Goal: Transaction & Acquisition: Purchase product/service

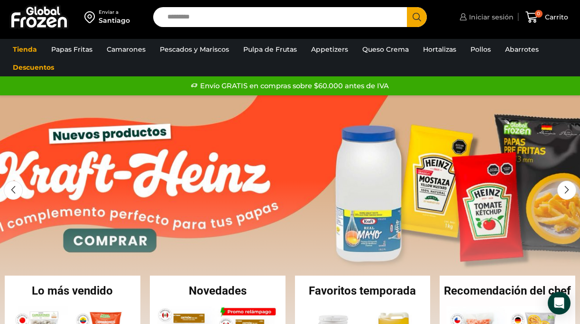
click at [485, 16] on span "Iniciar sesión" at bounding box center [490, 16] width 47 height 9
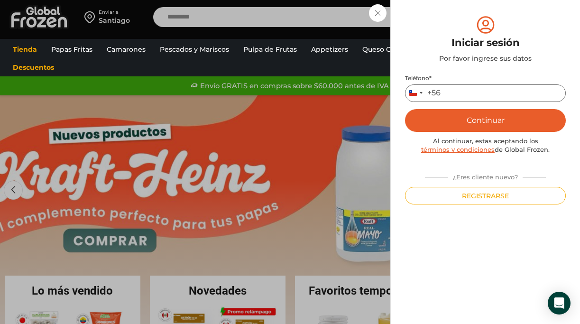
click at [459, 87] on input "Teléfono *" at bounding box center [485, 93] width 161 height 18
type input "*********"
click at [476, 114] on button "Continuar" at bounding box center [485, 120] width 161 height 23
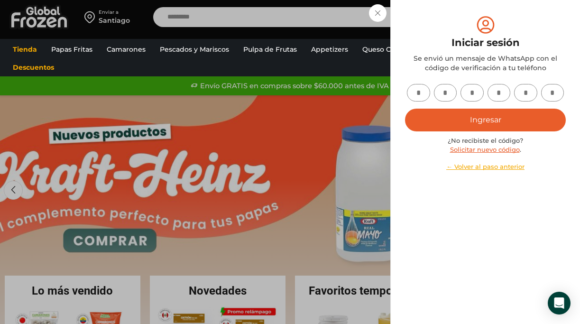
click at [411, 94] on input "text" at bounding box center [418, 93] width 23 height 18
type input "*"
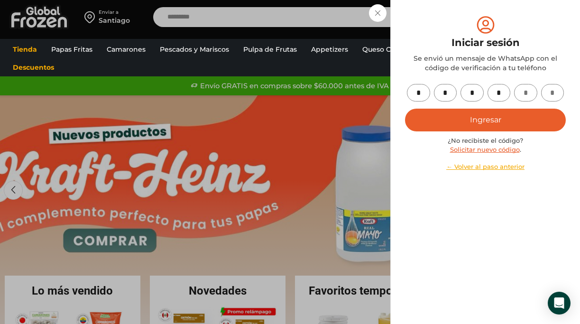
type input "*"
click at [497, 118] on button "Ingresar" at bounding box center [485, 120] width 161 height 23
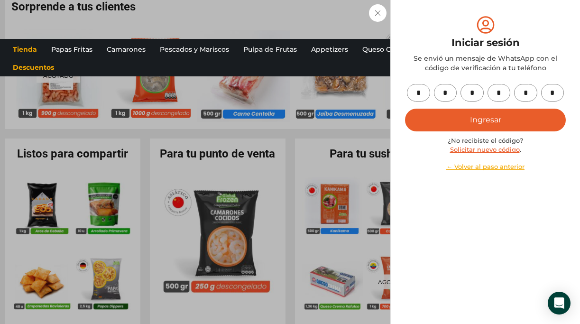
scroll to position [788, 0]
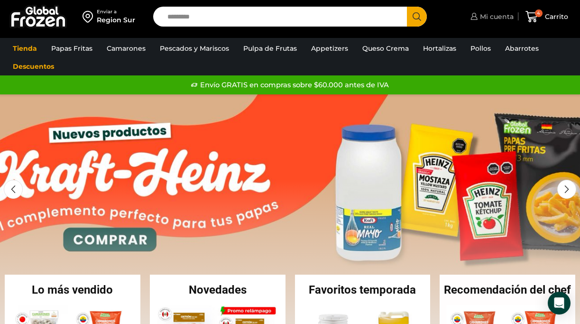
click at [493, 19] on span "Mi cuenta" at bounding box center [496, 16] width 36 height 9
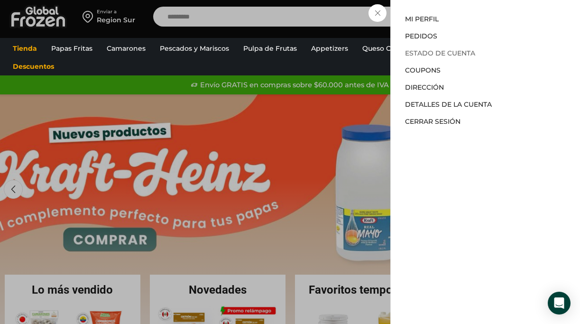
click at [452, 49] on link "Estado de Cuenta" at bounding box center [440, 53] width 70 height 9
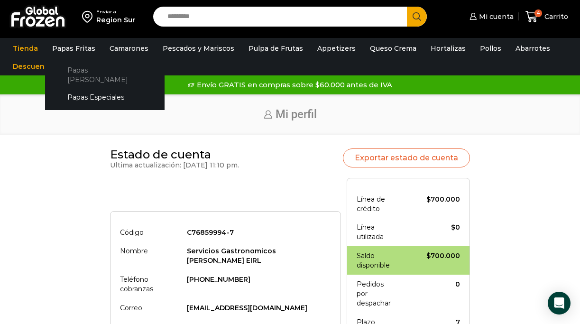
click at [86, 69] on link "Papas [PERSON_NAME]" at bounding box center [105, 75] width 101 height 27
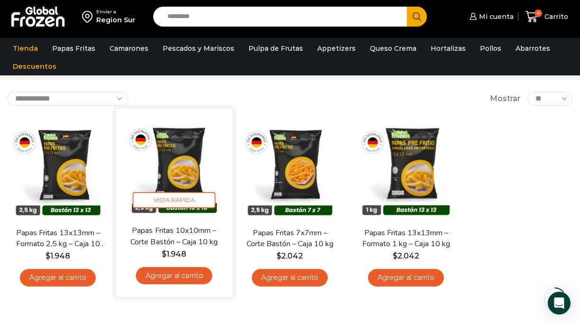
scroll to position [43, 0]
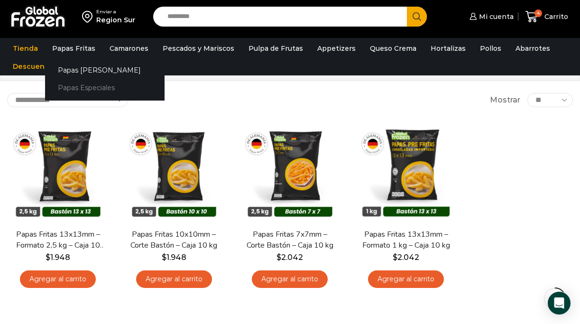
click at [86, 86] on link "Papas Especiales" at bounding box center [105, 88] width 120 height 18
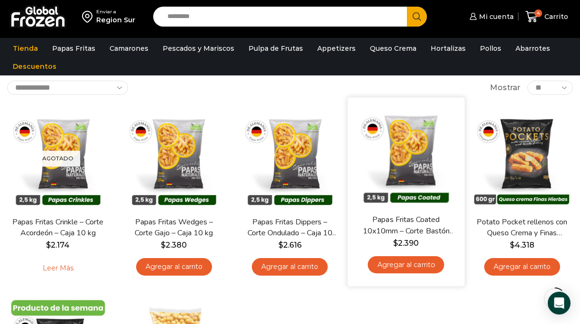
scroll to position [57, 0]
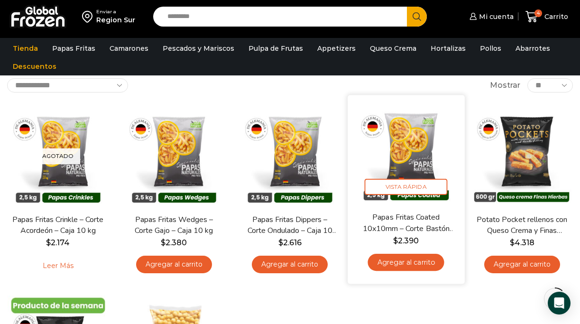
click at [416, 223] on link "Papas Fritas Coated 10x10mm – Corte Bastón – Caja 10 kg" at bounding box center [406, 223] width 92 height 22
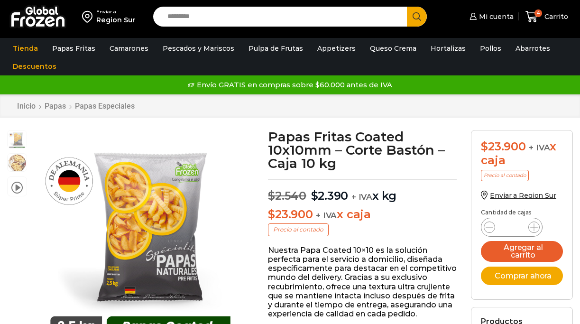
scroll to position [0, 0]
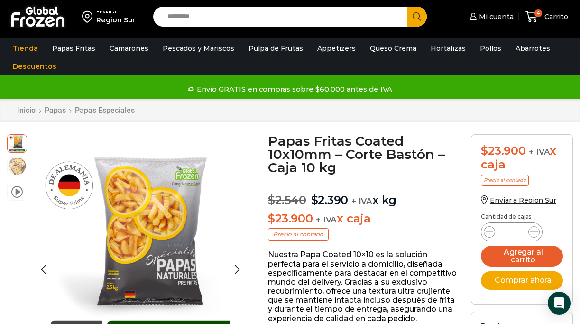
click at [17, 171] on img at bounding box center [17, 166] width 19 height 19
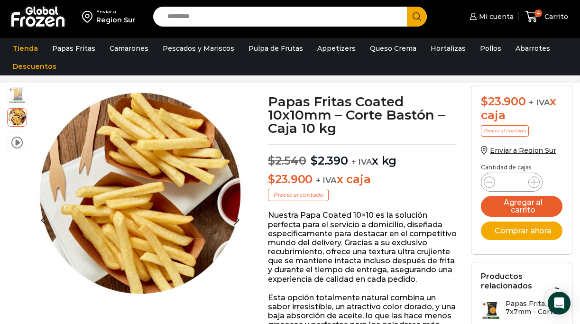
scroll to position [0, 0]
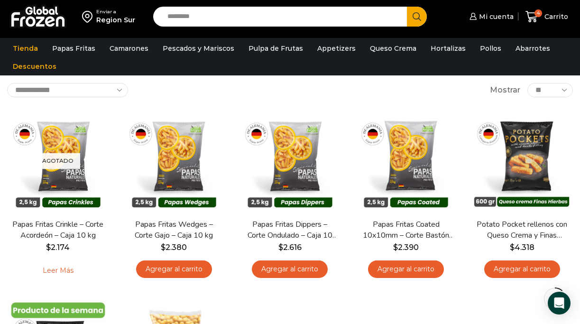
scroll to position [57, 0]
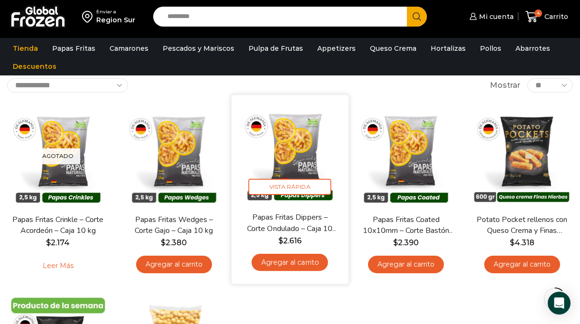
click at [286, 222] on link "Papas Fritas Dippers – Corte Ondulado – Caja 10 kg" at bounding box center [290, 223] width 92 height 22
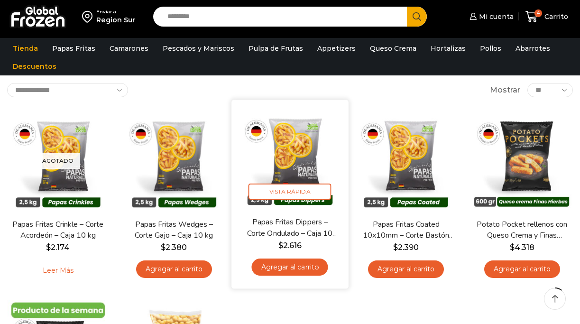
scroll to position [57, 0]
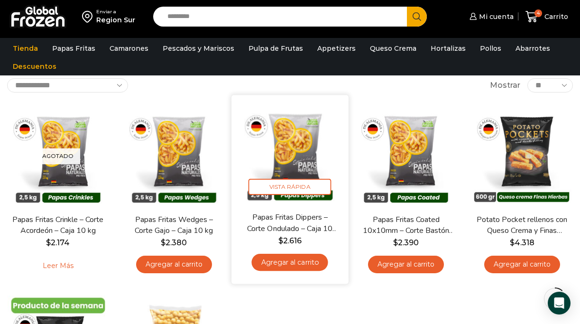
click at [292, 267] on link "Agregar al carrito" at bounding box center [290, 263] width 76 height 18
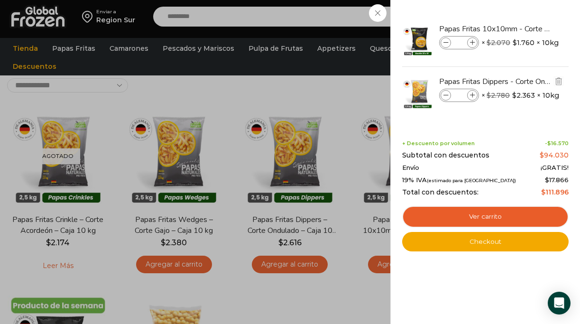
click at [473, 94] on icon at bounding box center [472, 95] width 5 height 5
click at [474, 95] on icon at bounding box center [472, 95] width 5 height 5
type input "*"
click at [558, 29] on img "Eliminar Papas Fritas 10x10mm - Corte Bastón - Caja 10 kg del carrito" at bounding box center [559, 28] width 9 height 9
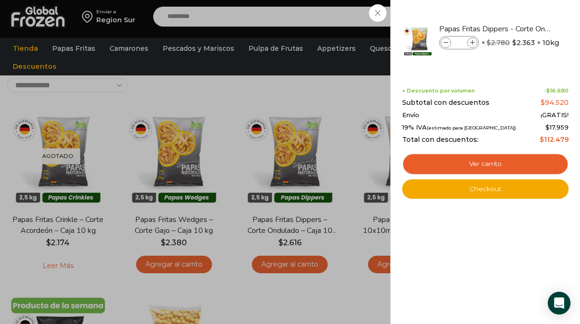
click at [524, 28] on div "4 Carrito 4 4 Shopping Cart *" at bounding box center [547, 17] width 47 height 22
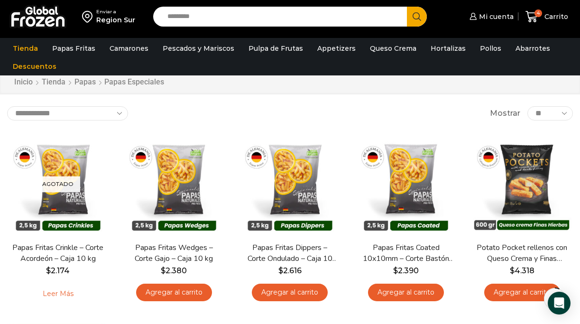
scroll to position [22, 0]
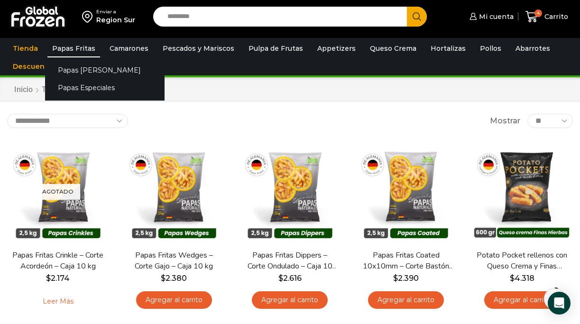
click at [82, 51] on link "Papas Fritas" at bounding box center [73, 48] width 53 height 18
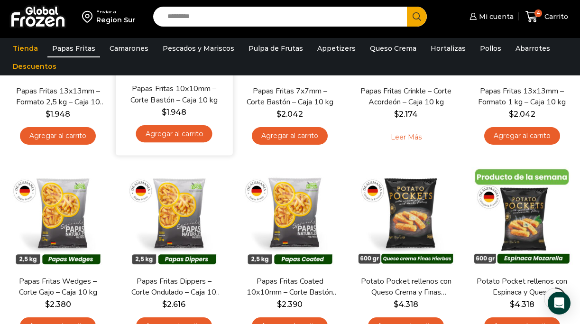
scroll to position [190, 0]
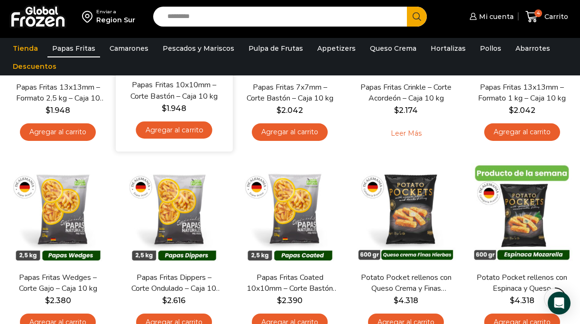
click at [178, 102] on link "Papas Fritas 10x10mm – Corte Bastón – Caja 10 kg" at bounding box center [174, 91] width 92 height 22
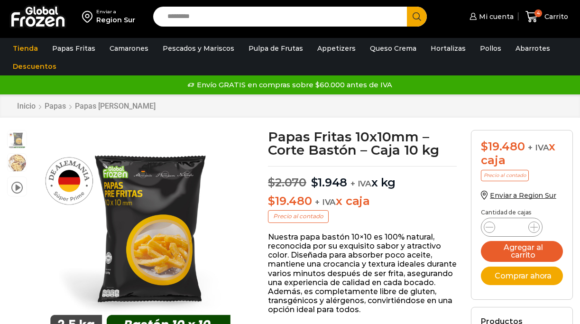
scroll to position [0, 0]
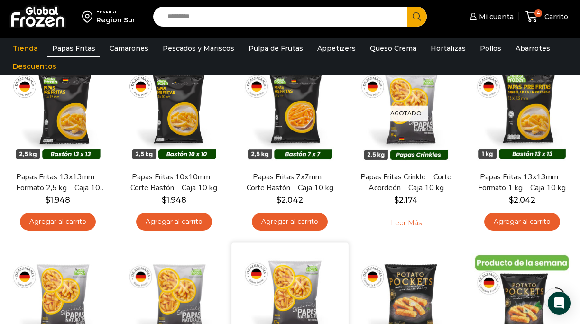
scroll to position [90, 0]
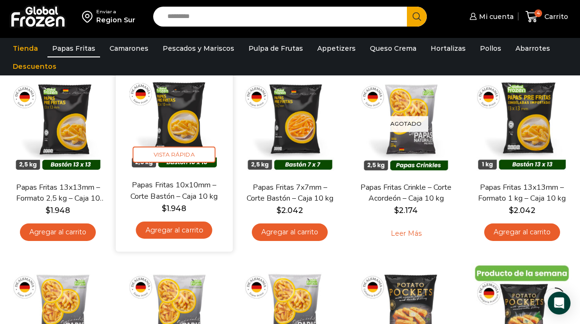
click at [182, 230] on link "Agregar al carrito" at bounding box center [174, 231] width 76 height 18
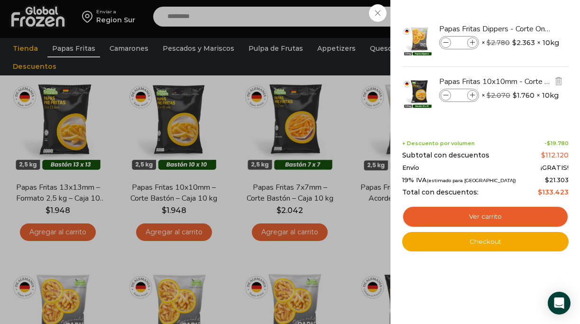
click at [475, 96] on icon at bounding box center [472, 95] width 5 height 5
type input "*"
click at [524, 28] on div "6 Carrito 6 6 Shopping Cart *" at bounding box center [547, 17] width 47 height 22
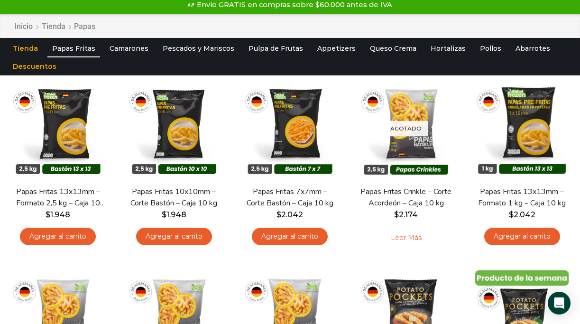
scroll to position [0, 0]
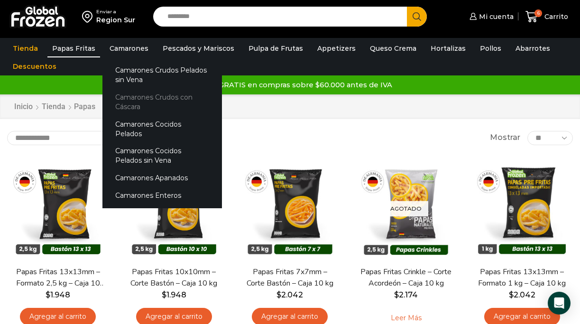
click at [171, 102] on link "Camarones Crudos con Cáscara" at bounding box center [163, 102] width 120 height 27
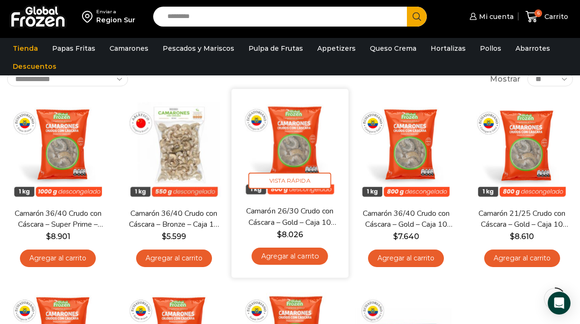
scroll to position [63, 0]
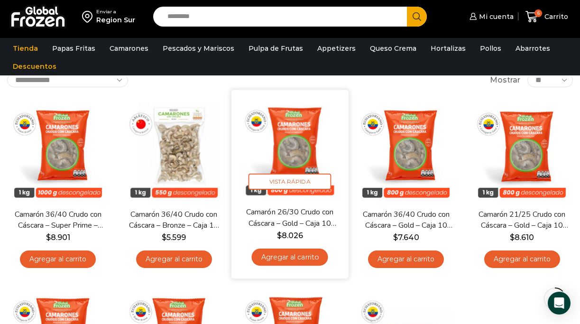
click at [291, 260] on link "Agregar al carrito" at bounding box center [290, 258] width 76 height 18
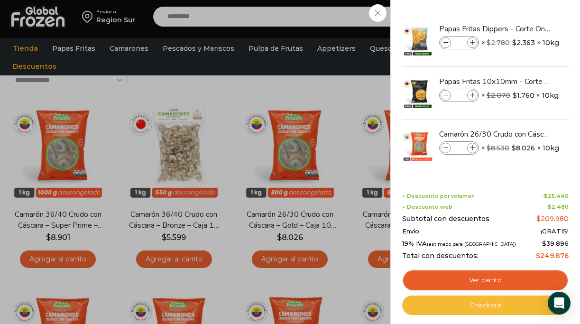
click at [503, 309] on link "Checkout" at bounding box center [486, 306] width 167 height 20
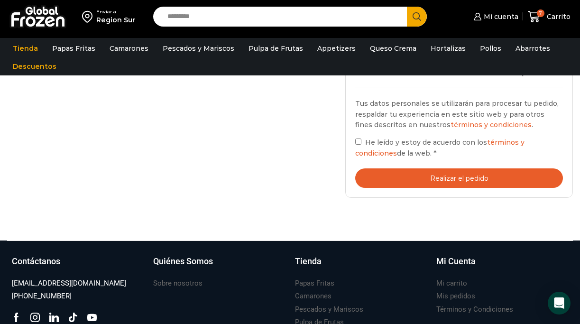
scroll to position [466, 0]
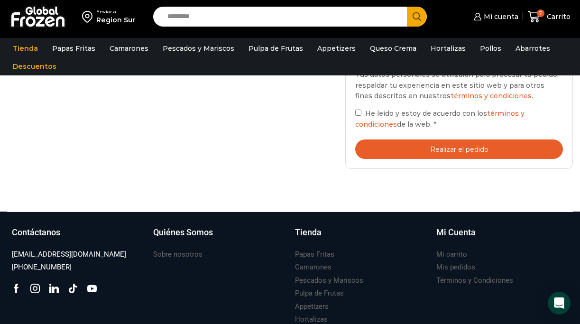
click at [467, 153] on button "Realizar el pedido" at bounding box center [460, 149] width 208 height 19
